Goal: Navigation & Orientation: Find specific page/section

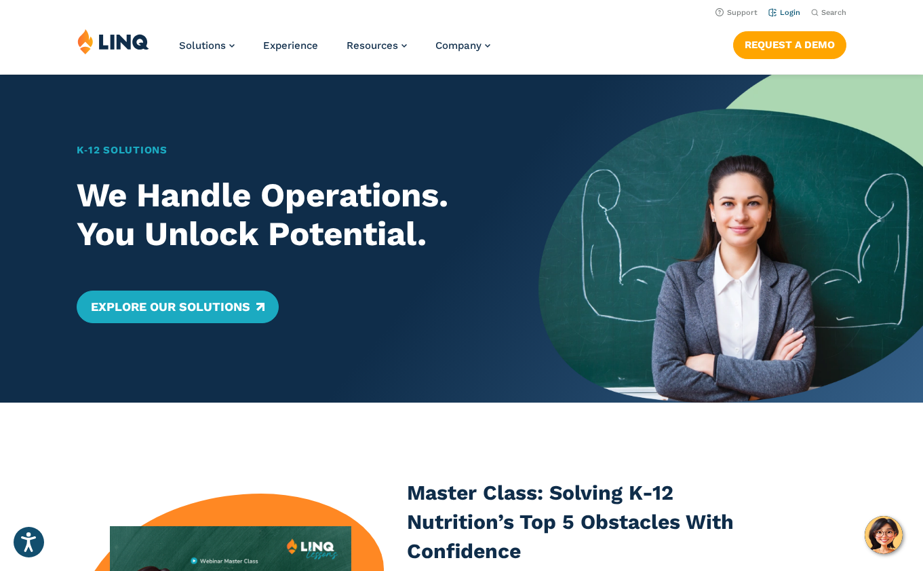
click at [782, 13] on link "Login" at bounding box center [785, 12] width 32 height 9
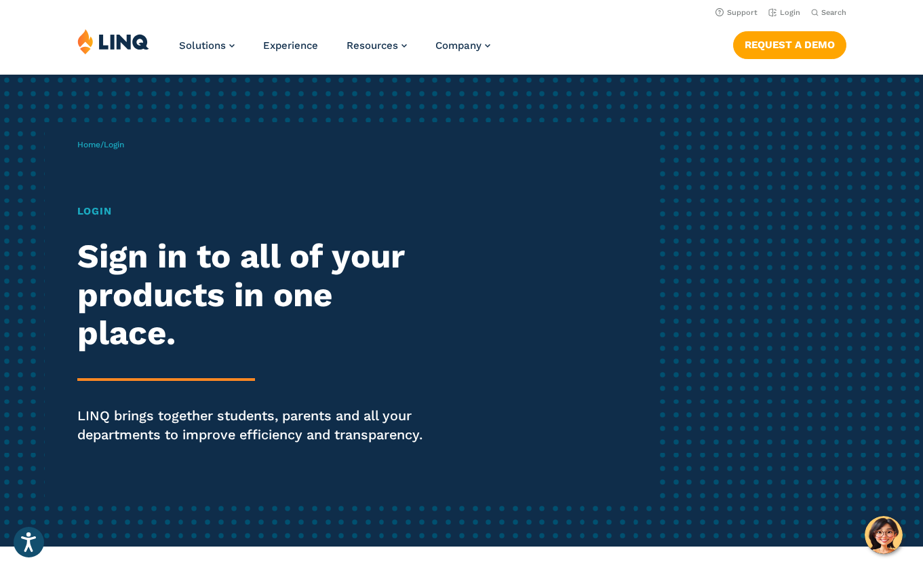
click at [89, 215] on h1 "Login" at bounding box center [255, 212] width 356 height 16
click at [132, 208] on h1 "Login" at bounding box center [255, 212] width 356 height 16
click at [90, 208] on h1 "Login" at bounding box center [255, 212] width 356 height 16
click at [90, 214] on h1 "Login" at bounding box center [255, 212] width 356 height 16
click at [112, 139] on p "Home / Login" at bounding box center [100, 144] width 47 height 12
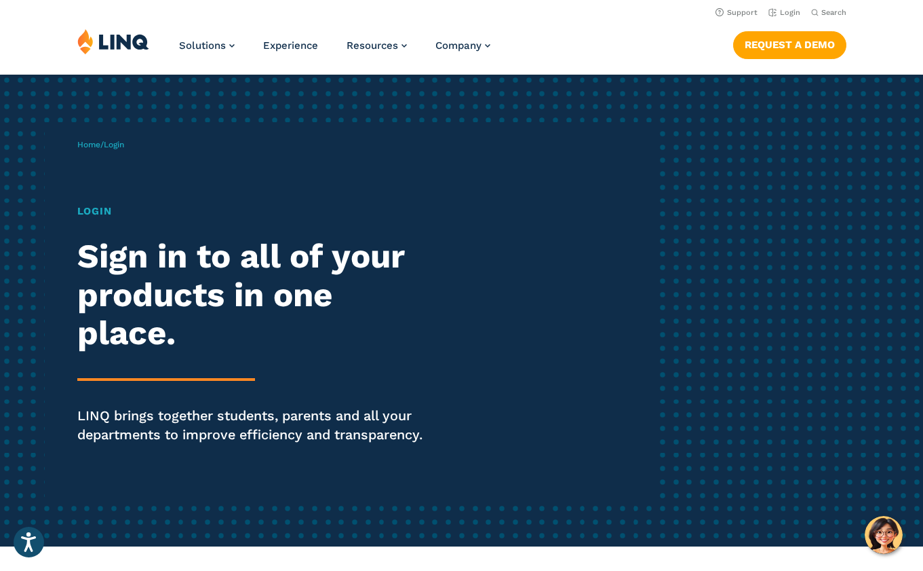
click at [121, 145] on span "Login" at bounding box center [114, 144] width 20 height 9
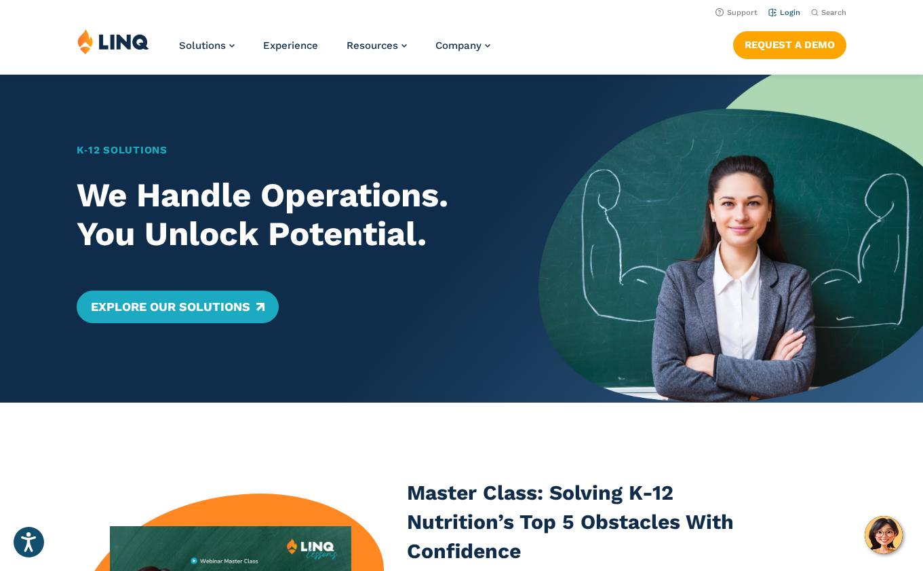
click at [786, 12] on link "Login" at bounding box center [785, 12] width 32 height 9
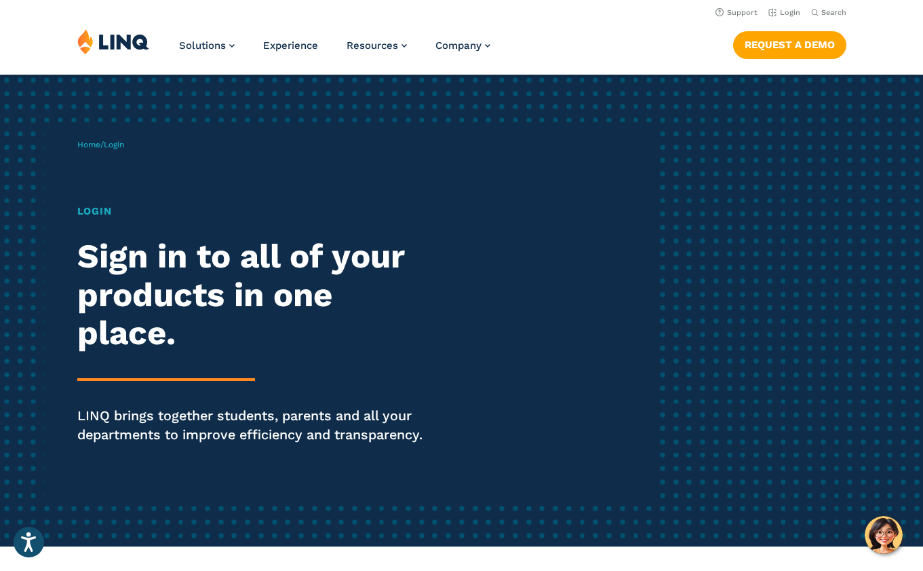
click at [175, 354] on div "Login Sign in to all of your products in one place. LINQ brings together studen…" at bounding box center [255, 343] width 356 height 279
click at [98, 210] on h1 "Login" at bounding box center [255, 212] width 356 height 16
click at [891, 527] on img "Hello, have a question? Let’s chat." at bounding box center [884, 535] width 38 height 38
click at [781, 14] on link "Login" at bounding box center [785, 12] width 32 height 9
click at [552, 174] on div "Home / Login Login Sign in to all of your products in one place. LINQ brings to…" at bounding box center [365, 310] width 577 height 377
